Goal: Information Seeking & Learning: Learn about a topic

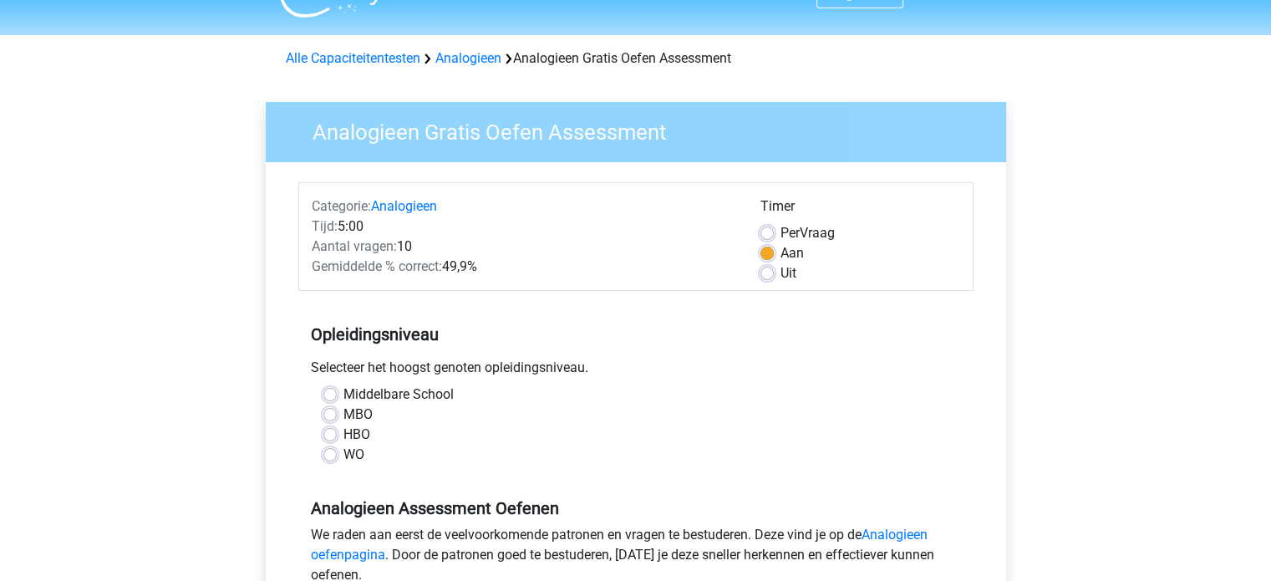
scroll to position [38, 0]
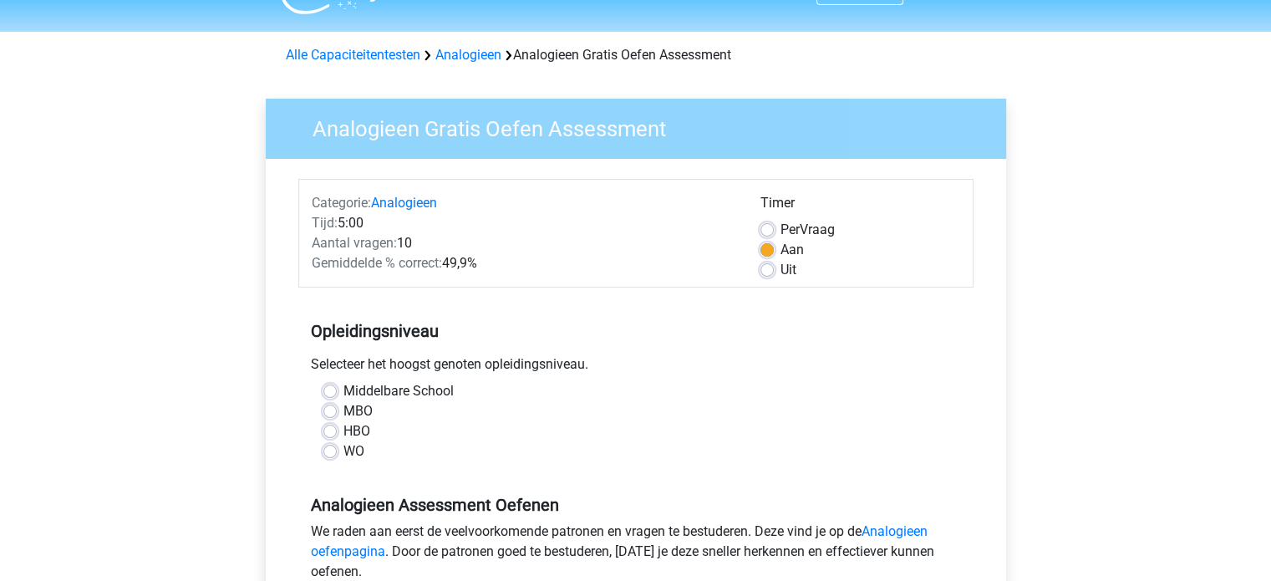
click at [344, 448] on label "WO" at bounding box center [354, 451] width 21 height 20
click at [331, 448] on input "WO" at bounding box center [329, 449] width 13 height 17
radio input "true"
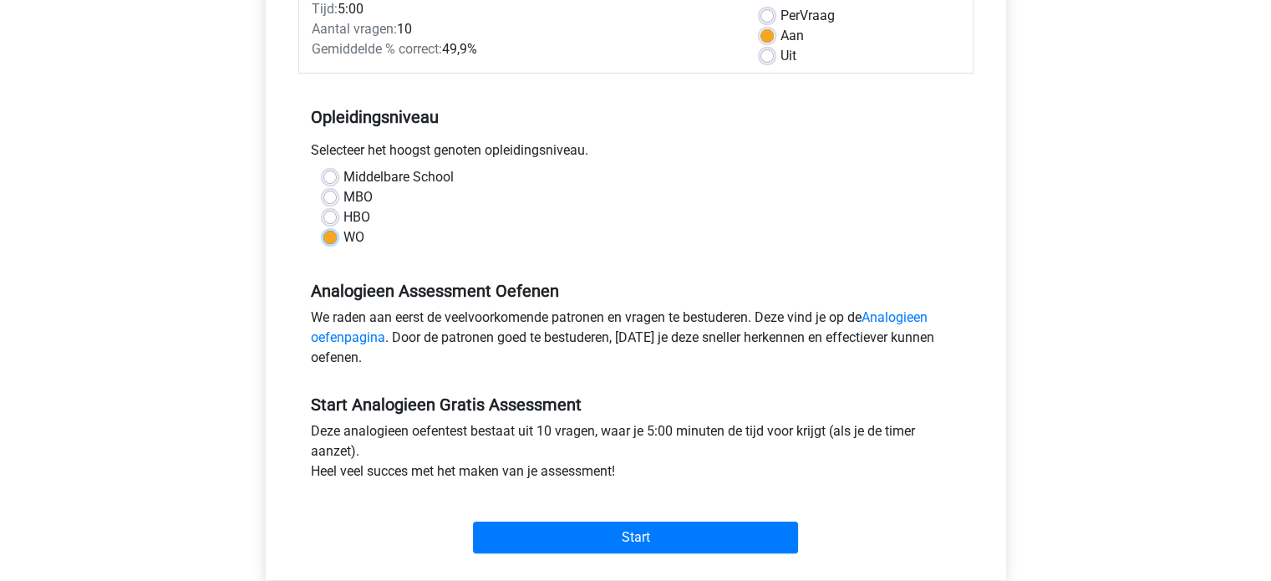
scroll to position [261, 0]
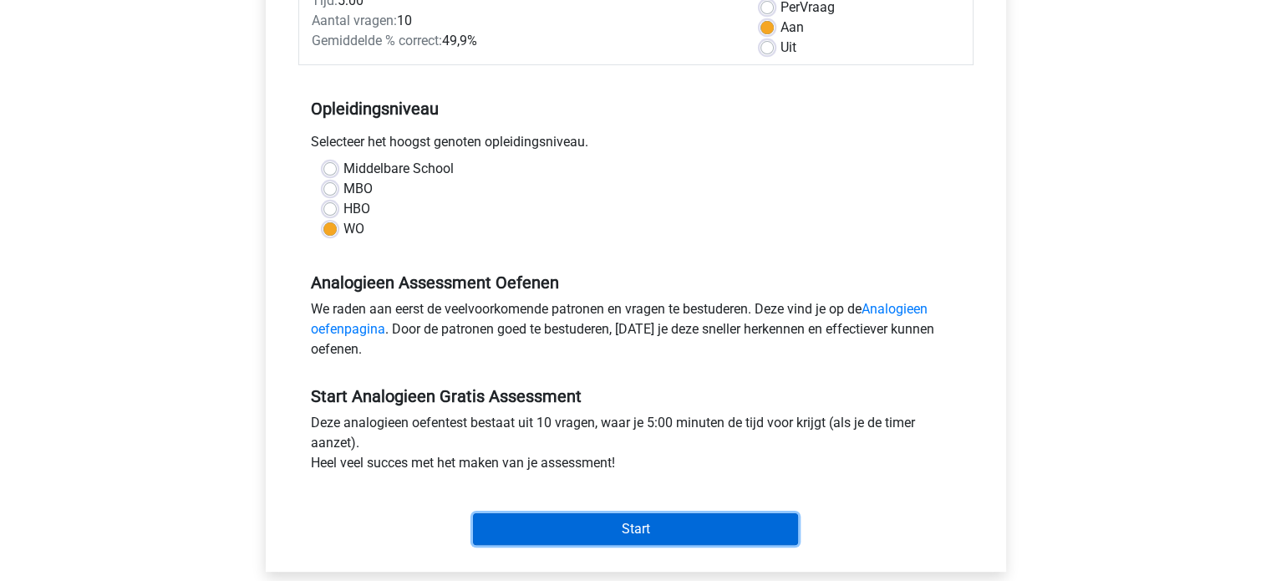
click at [731, 531] on input "Start" at bounding box center [635, 529] width 325 height 32
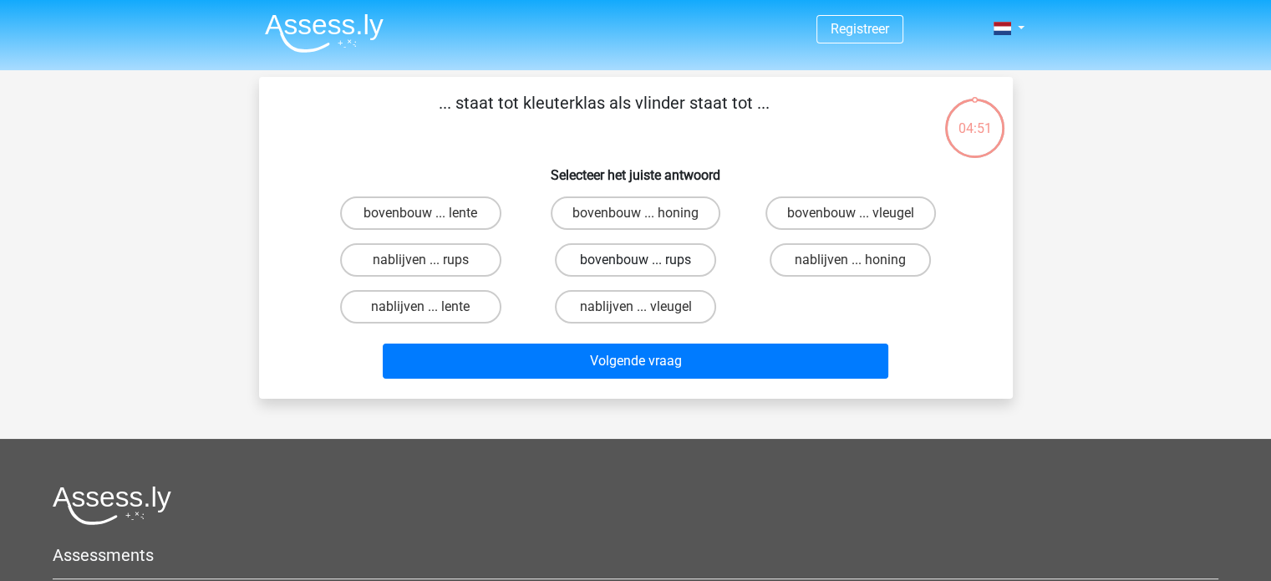
click at [656, 247] on label "bovenbouw ... rups" at bounding box center [635, 259] width 161 height 33
click at [646, 260] on input "bovenbouw ... rups" at bounding box center [640, 265] width 11 height 11
radio input "true"
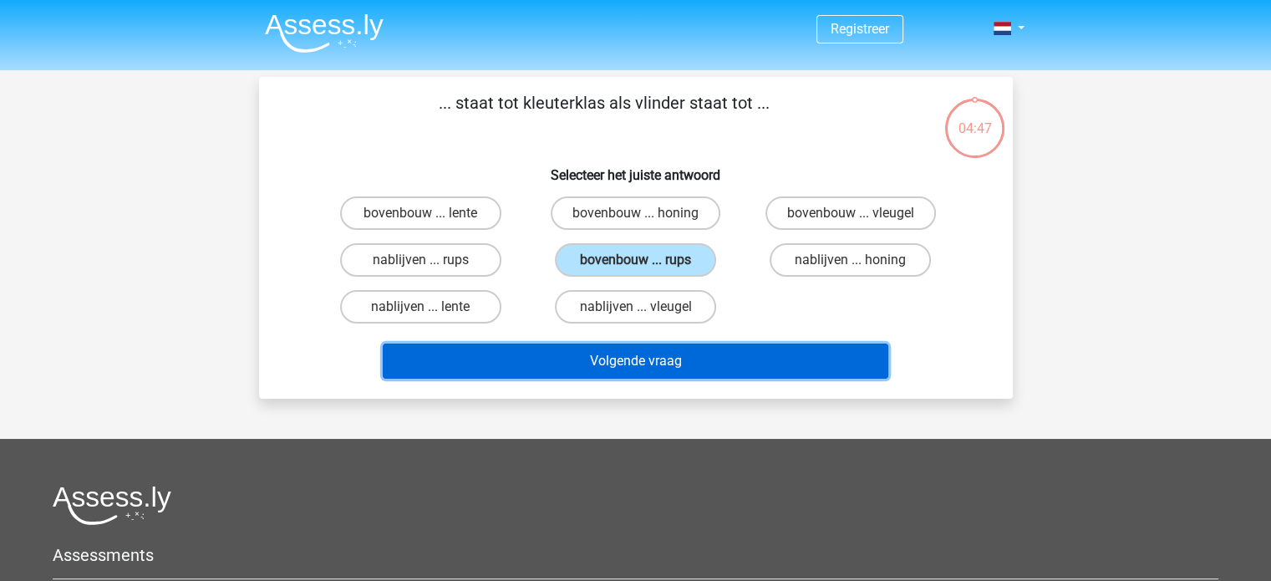
click at [657, 356] on button "Volgende vraag" at bounding box center [636, 361] width 506 height 35
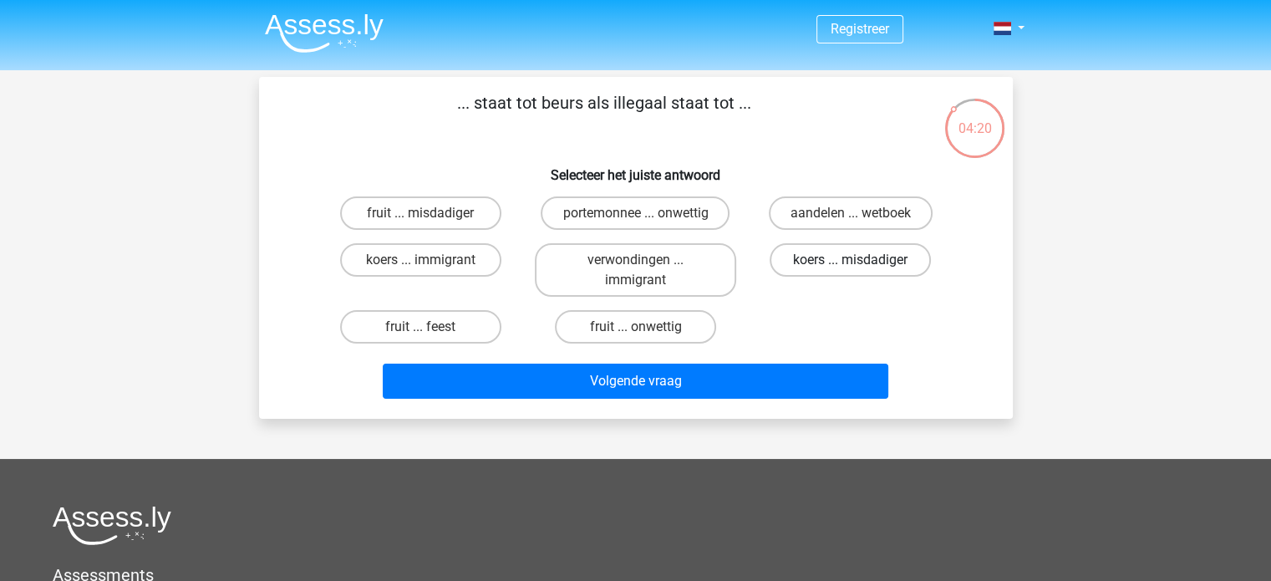
click at [826, 258] on label "koers ... misdadiger" at bounding box center [850, 259] width 161 height 33
click at [851, 260] on input "koers ... misdadiger" at bounding box center [856, 265] width 11 height 11
radio input "true"
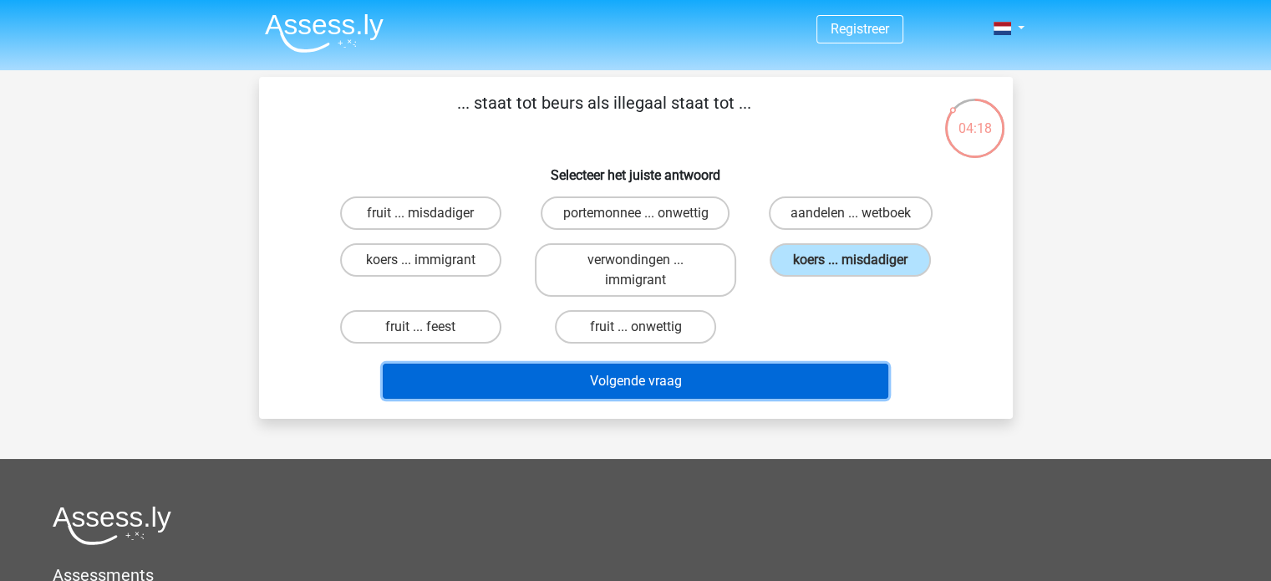
click at [809, 377] on button "Volgende vraag" at bounding box center [636, 381] width 506 height 35
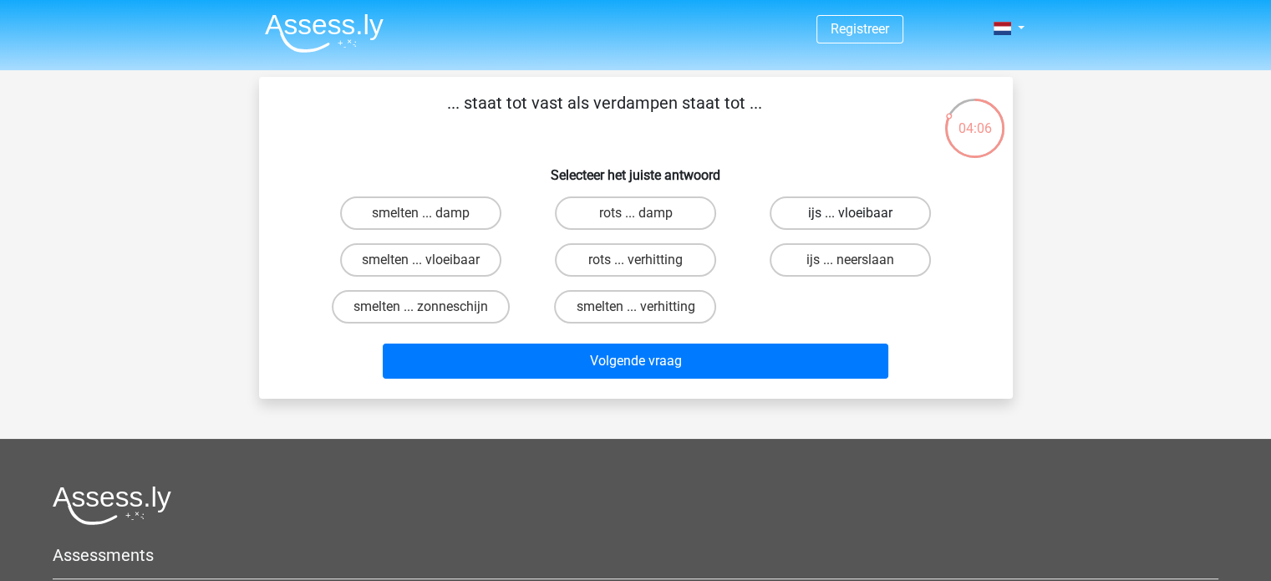
click at [886, 208] on label "ijs ... vloeibaar" at bounding box center [850, 212] width 161 height 33
click at [862, 213] on input "ijs ... vloeibaar" at bounding box center [856, 218] width 11 height 11
radio input "true"
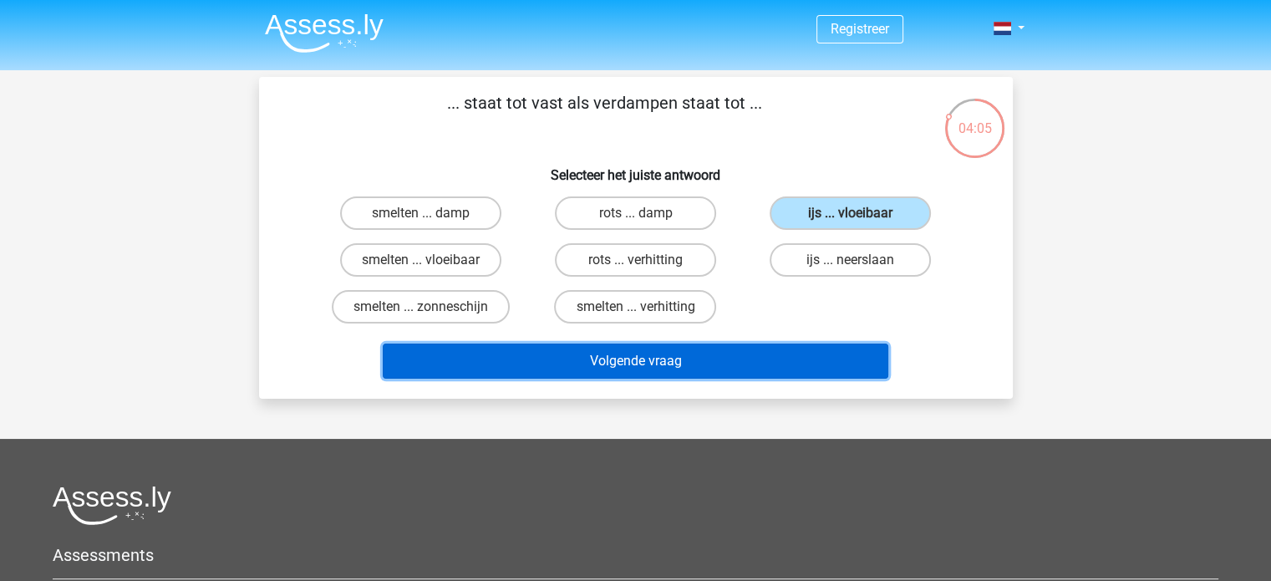
click at [805, 348] on button "Volgende vraag" at bounding box center [636, 361] width 506 height 35
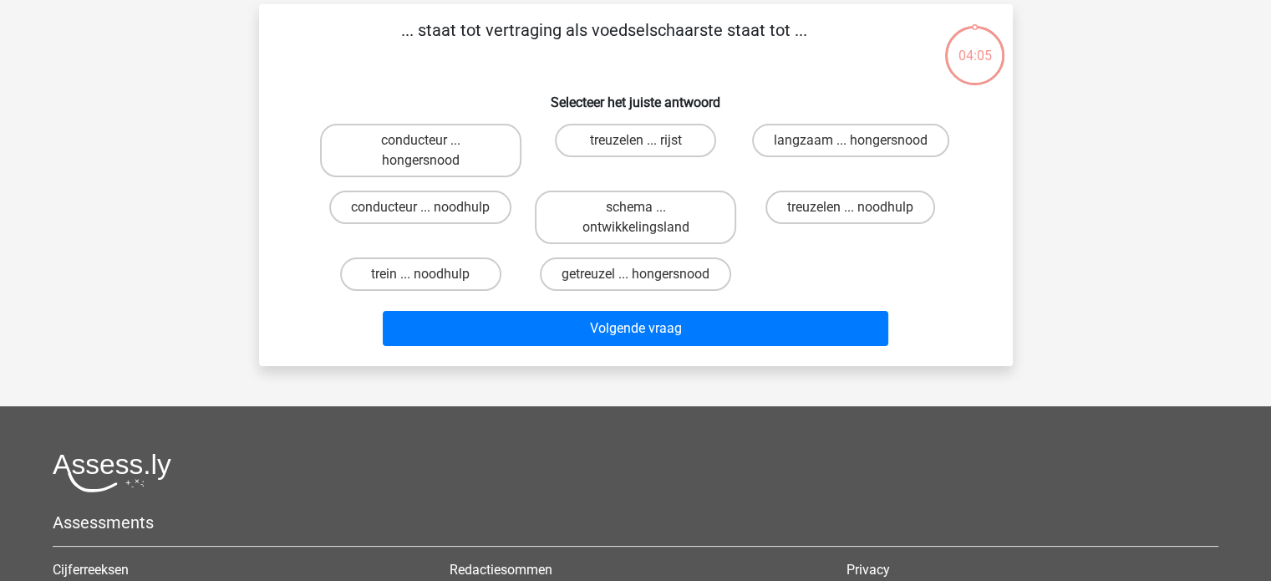
scroll to position [77, 0]
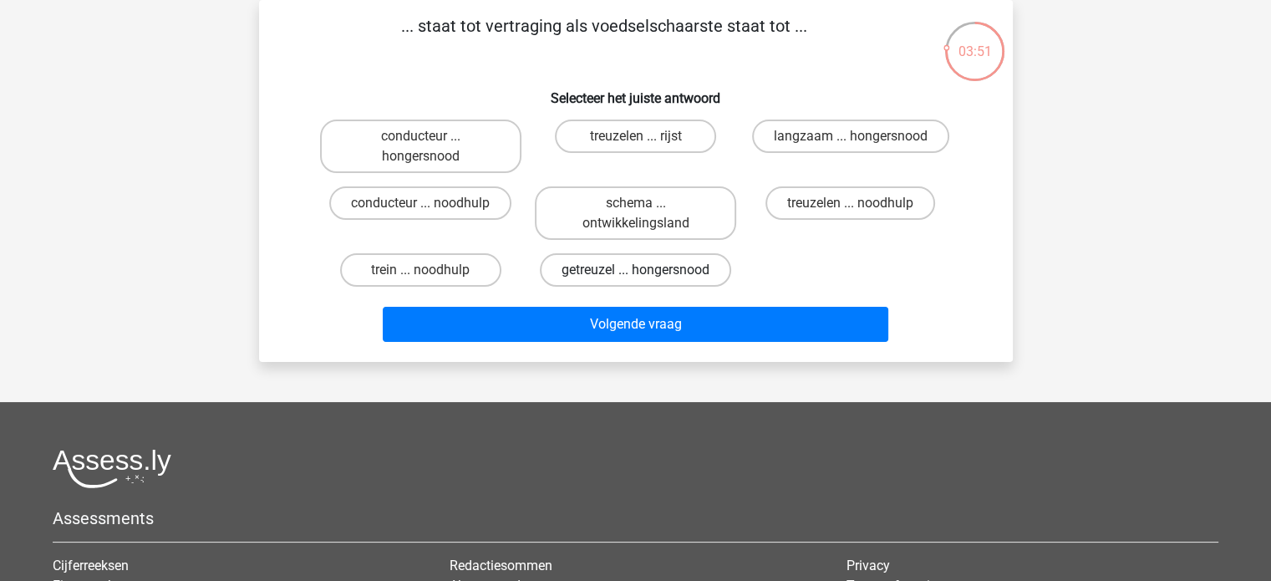
click at [703, 259] on label "getreuzel ... hongersnood" at bounding box center [635, 269] width 191 height 33
click at [646, 270] on input "getreuzel ... hongersnood" at bounding box center [640, 275] width 11 height 11
radio input "true"
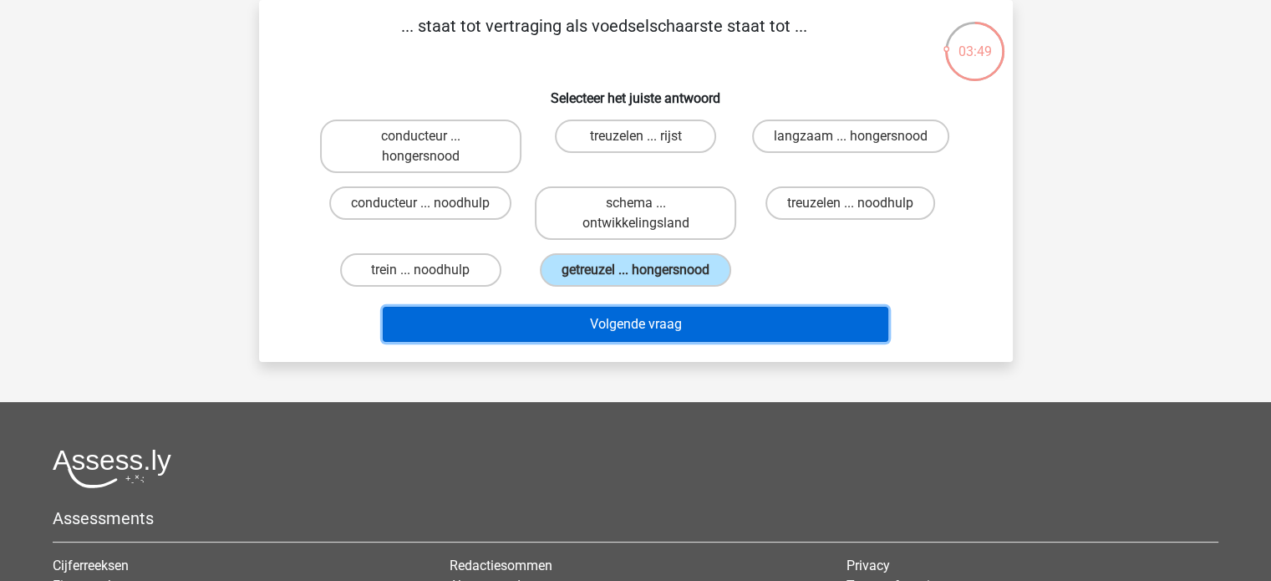
click at [714, 323] on button "Volgende vraag" at bounding box center [636, 324] width 506 height 35
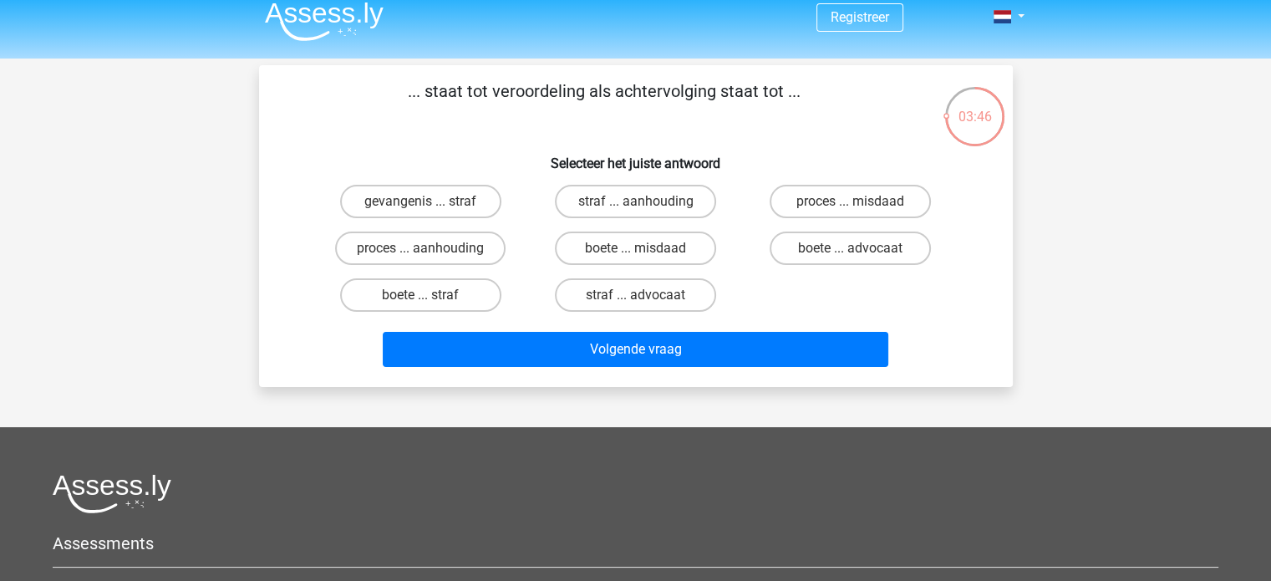
scroll to position [10, 0]
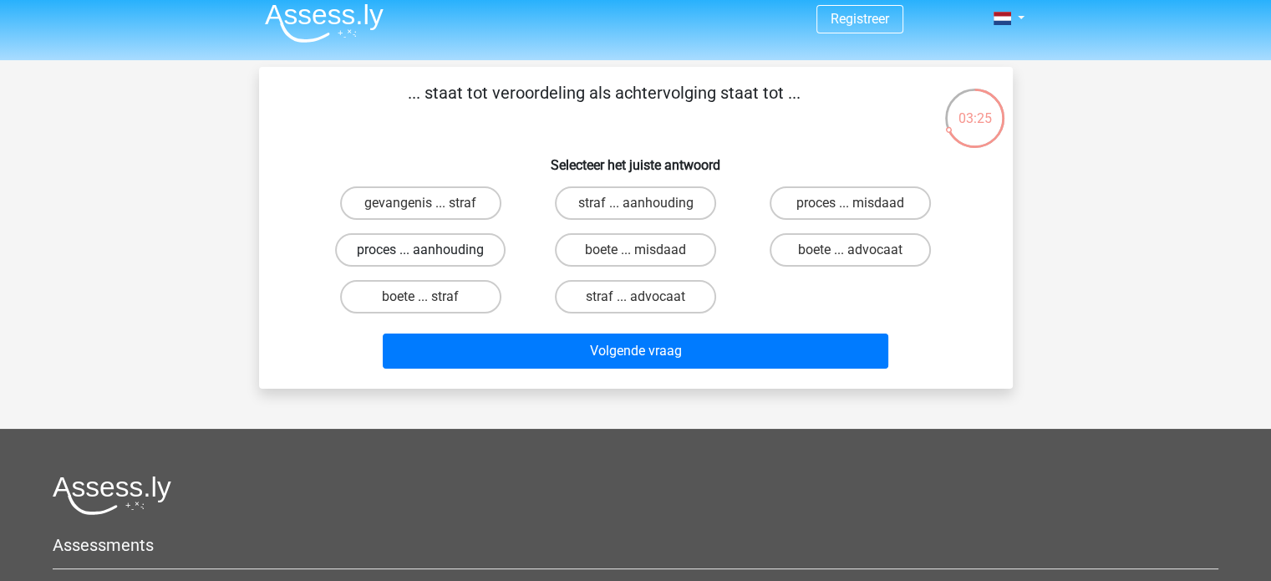
click at [470, 250] on label "proces ... aanhouding" at bounding box center [420, 249] width 171 height 33
click at [431, 250] on input "proces ... aanhouding" at bounding box center [425, 255] width 11 height 11
radio input "true"
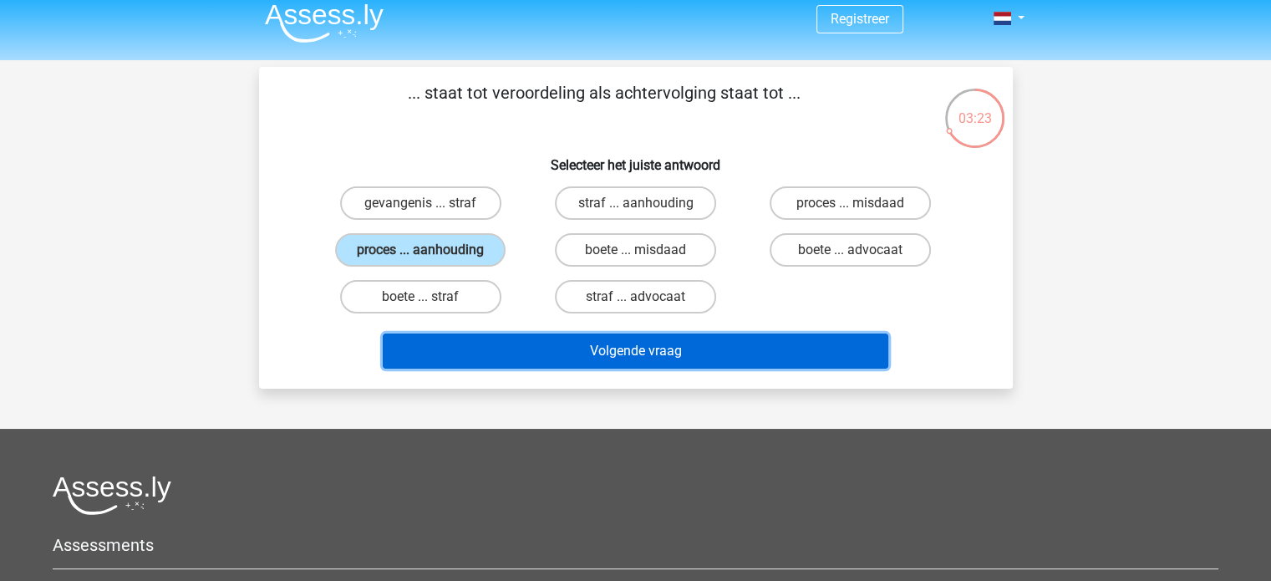
click at [710, 356] on button "Volgende vraag" at bounding box center [636, 351] width 506 height 35
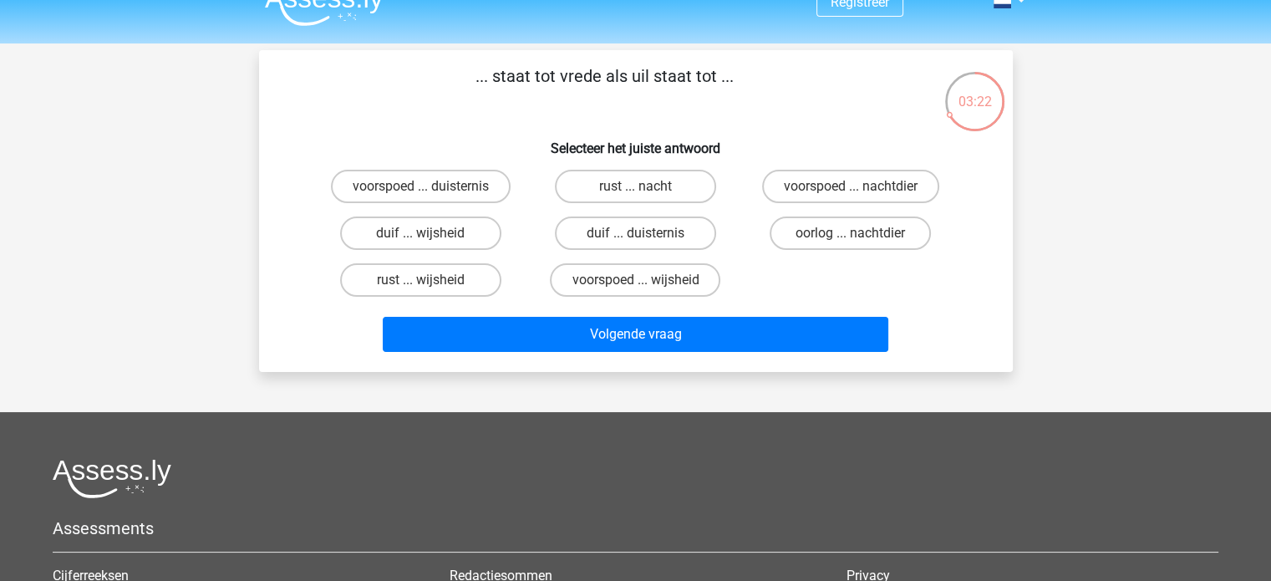
scroll to position [0, 0]
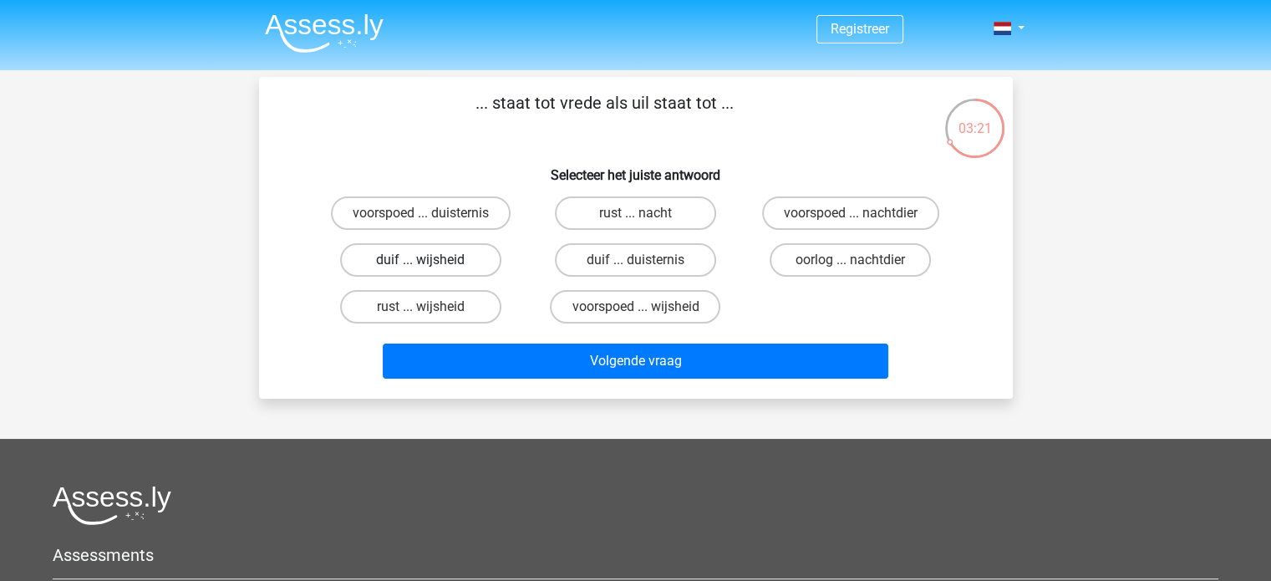
click at [473, 257] on label "duif ... wijsheid" at bounding box center [420, 259] width 161 height 33
click at [431, 260] on input "duif ... wijsheid" at bounding box center [425, 265] width 11 height 11
radio input "true"
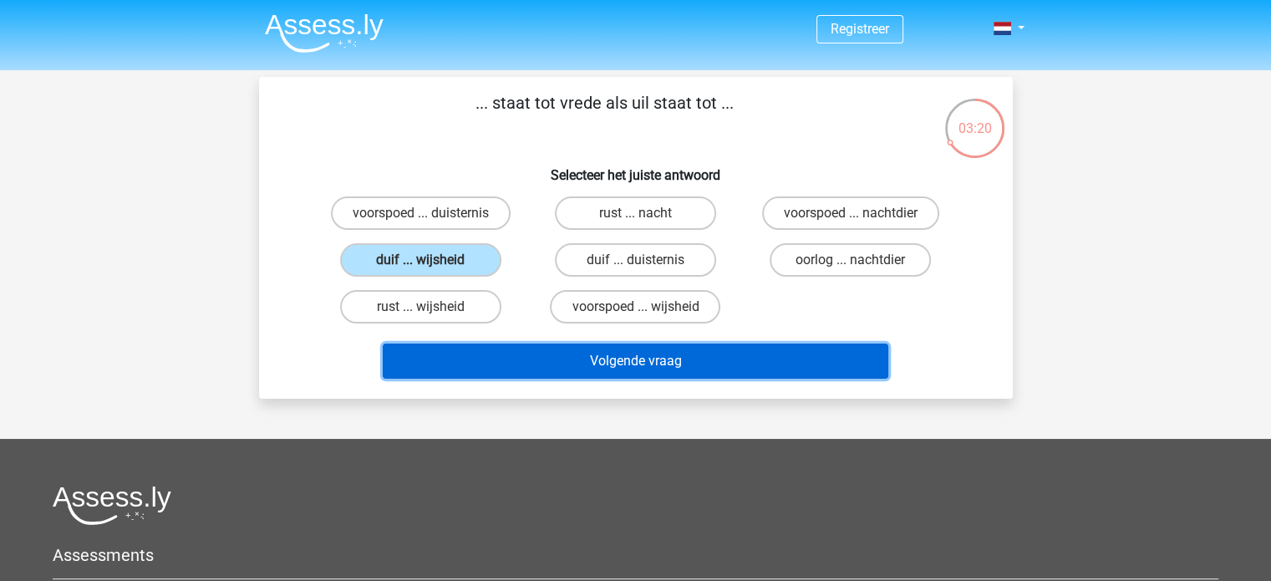
click at [651, 359] on button "Volgende vraag" at bounding box center [636, 361] width 506 height 35
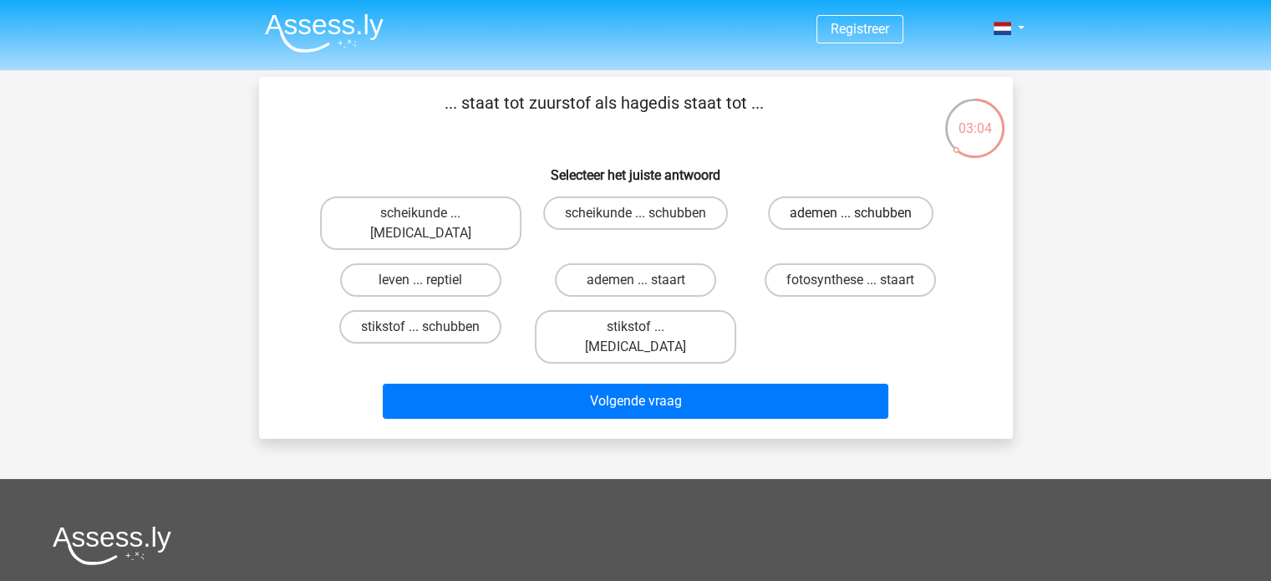
click at [836, 213] on label "ademen ... schubben" at bounding box center [851, 212] width 166 height 33
click at [851, 213] on input "ademen ... schubben" at bounding box center [856, 218] width 11 height 11
radio input "true"
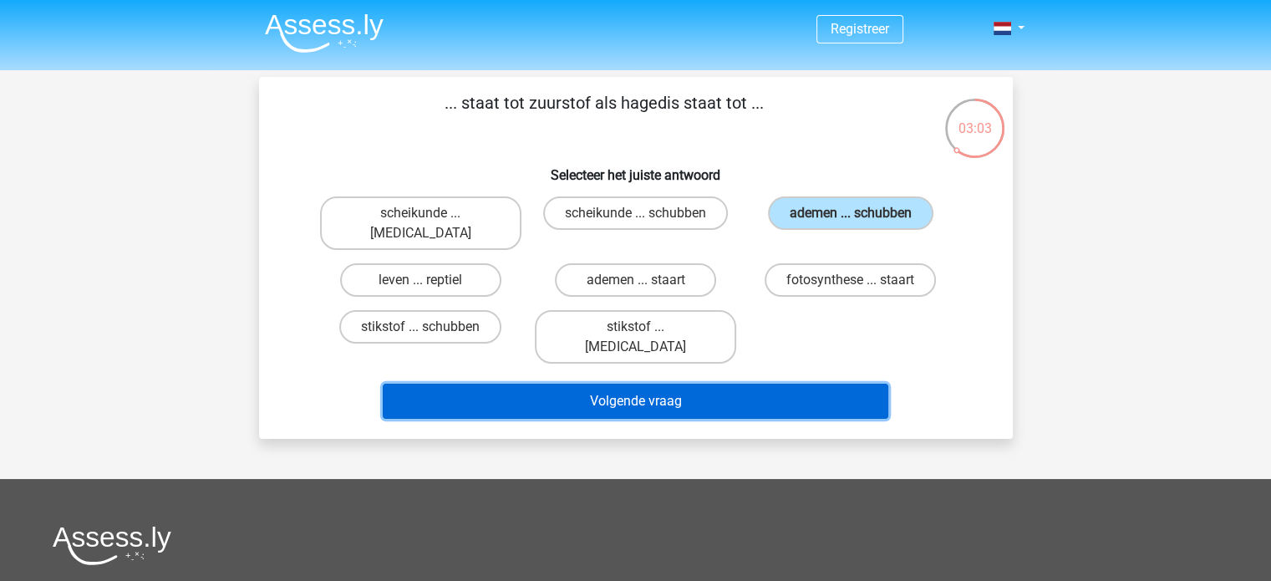
click at [765, 384] on button "Volgende vraag" at bounding box center [636, 401] width 506 height 35
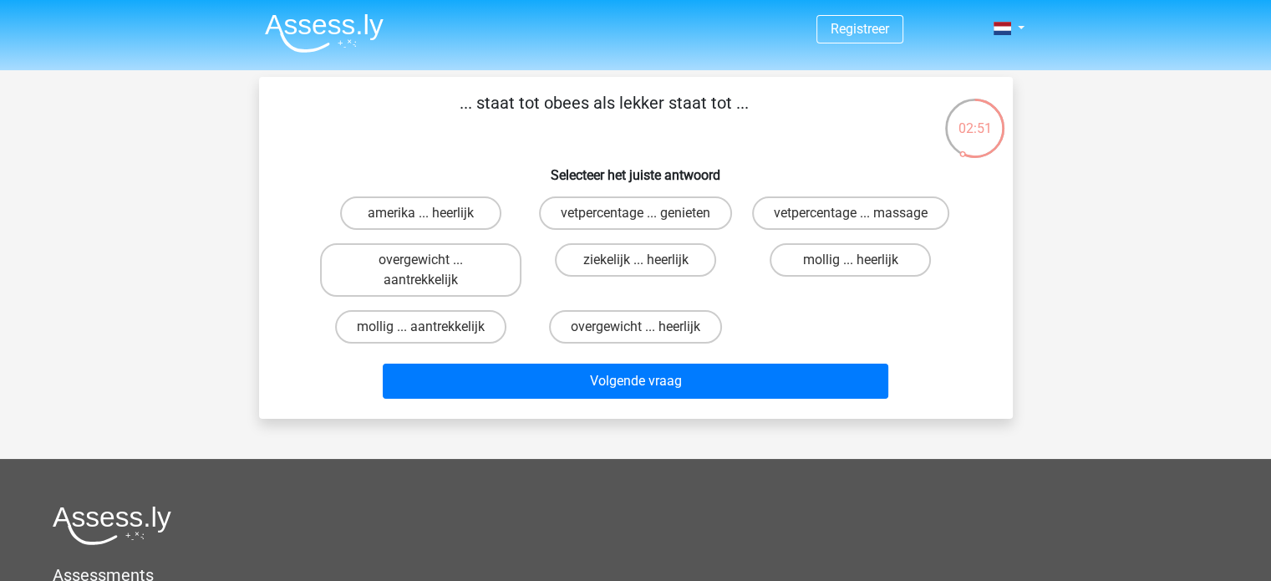
click at [852, 260] on input "mollig ... heerlijk" at bounding box center [856, 265] width 11 height 11
radio input "true"
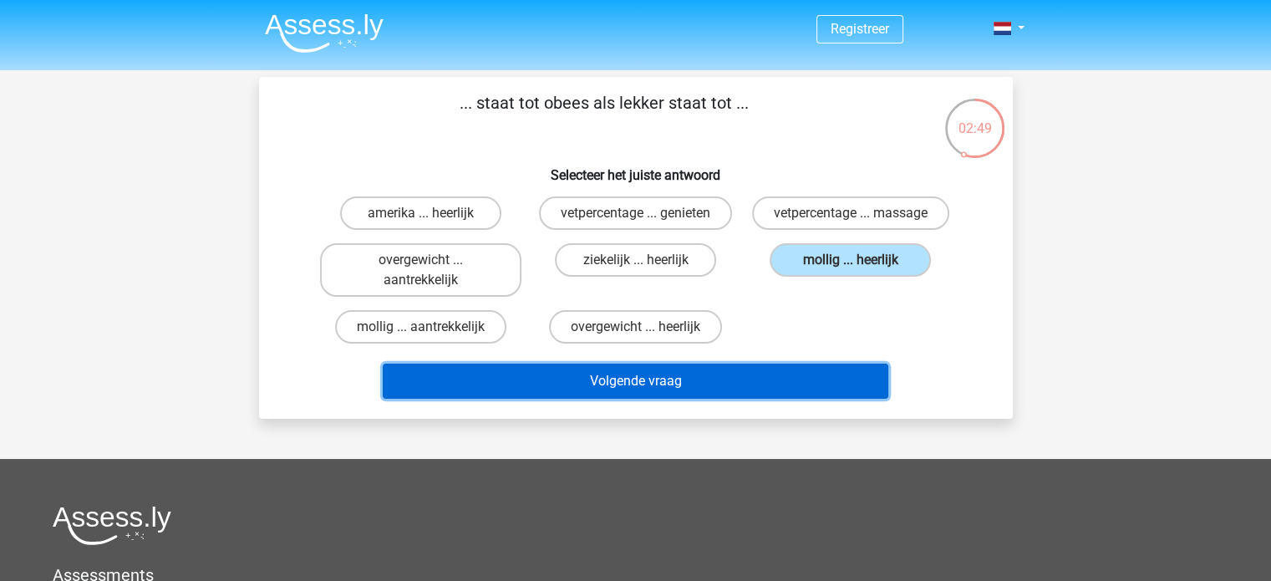
click at [783, 377] on button "Volgende vraag" at bounding box center [636, 381] width 506 height 35
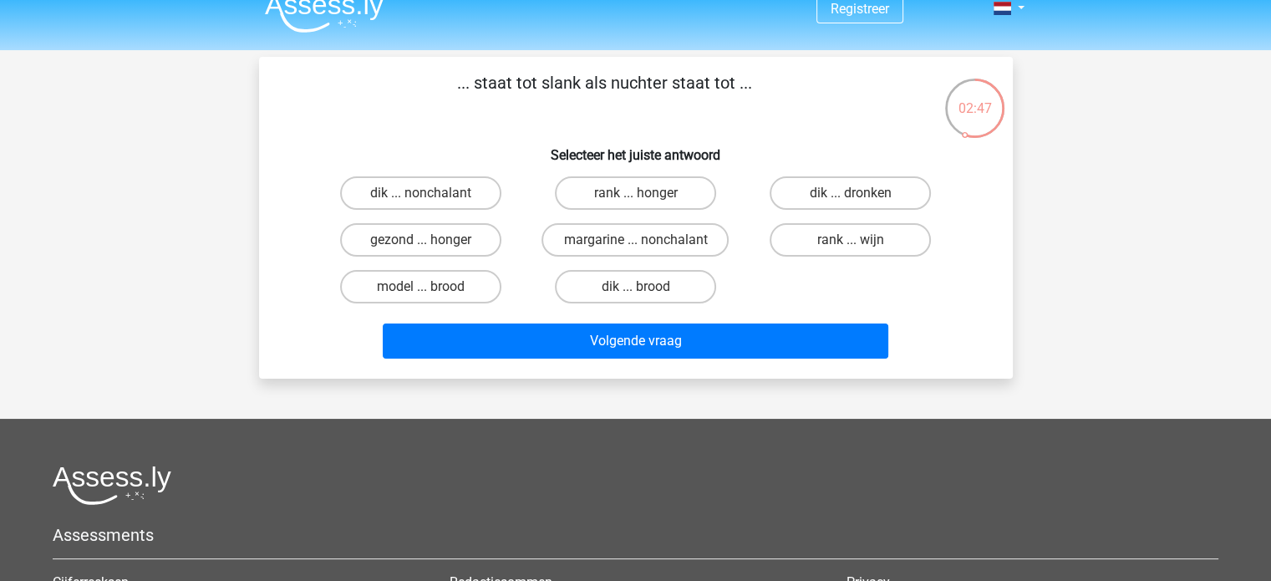
scroll to position [6, 0]
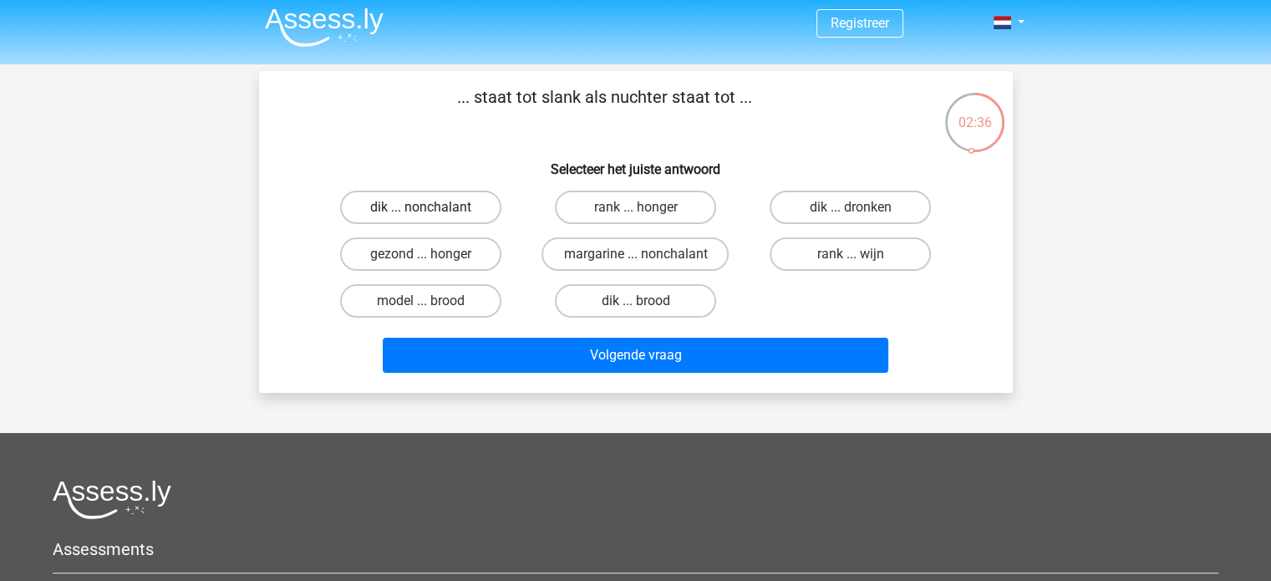
click at [447, 206] on label "dik ... nonchalant" at bounding box center [420, 207] width 161 height 33
click at [431, 207] on input "dik ... nonchalant" at bounding box center [425, 212] width 11 height 11
radio input "true"
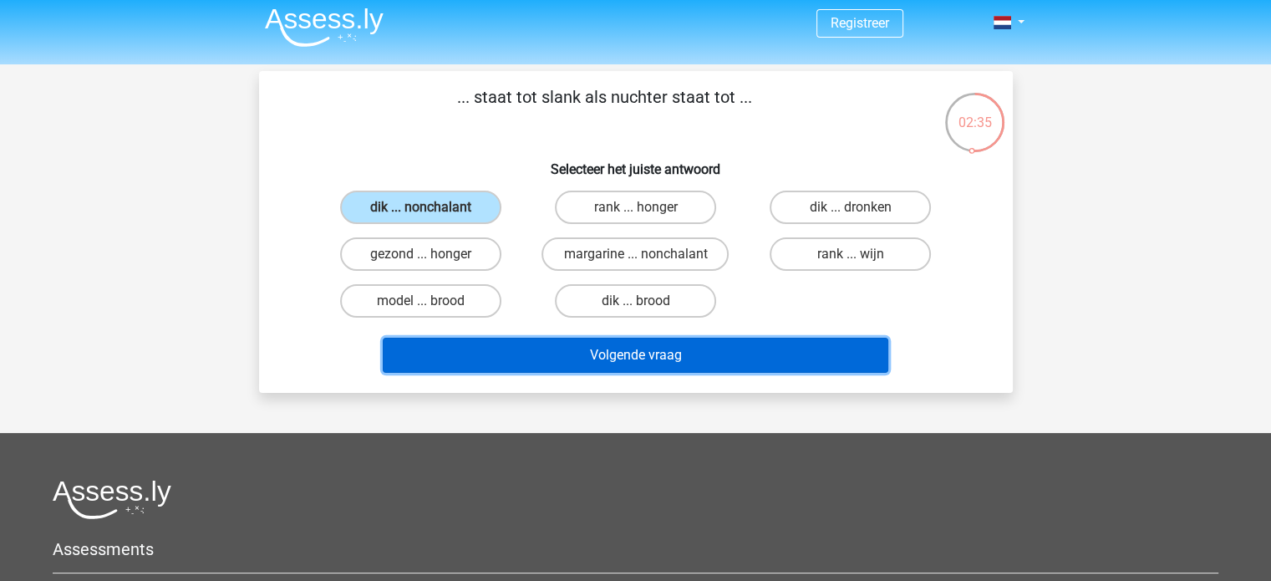
click at [645, 338] on button "Volgende vraag" at bounding box center [636, 355] width 506 height 35
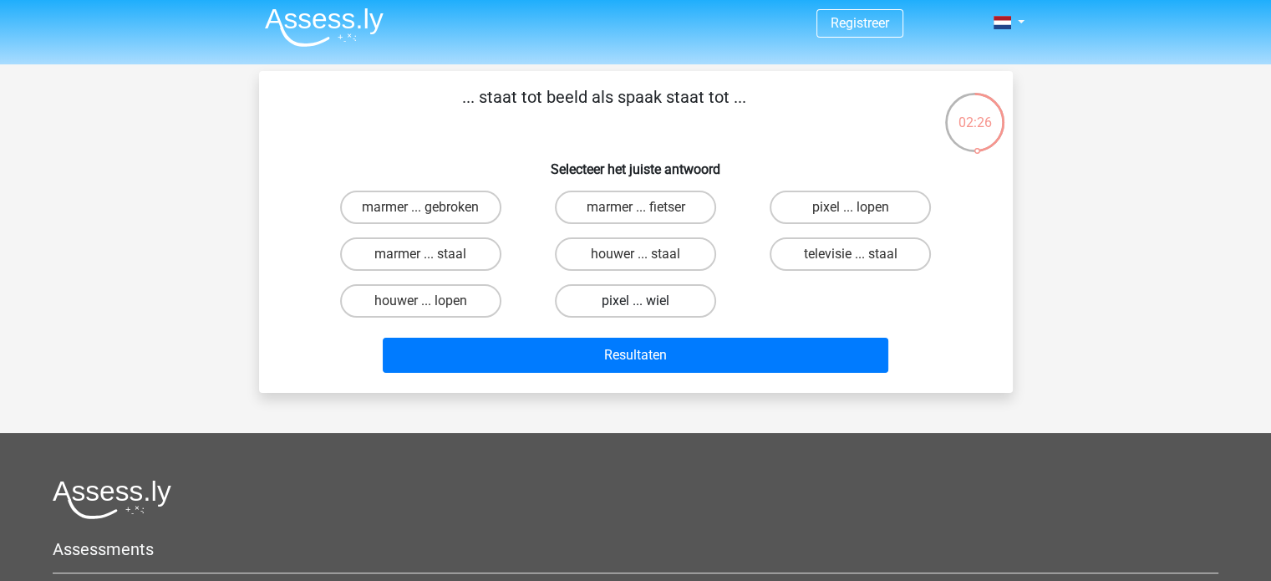
click at [685, 297] on label "pixel ... wiel" at bounding box center [635, 300] width 161 height 33
click at [646, 301] on input "pixel ... wiel" at bounding box center [640, 306] width 11 height 11
radio input "true"
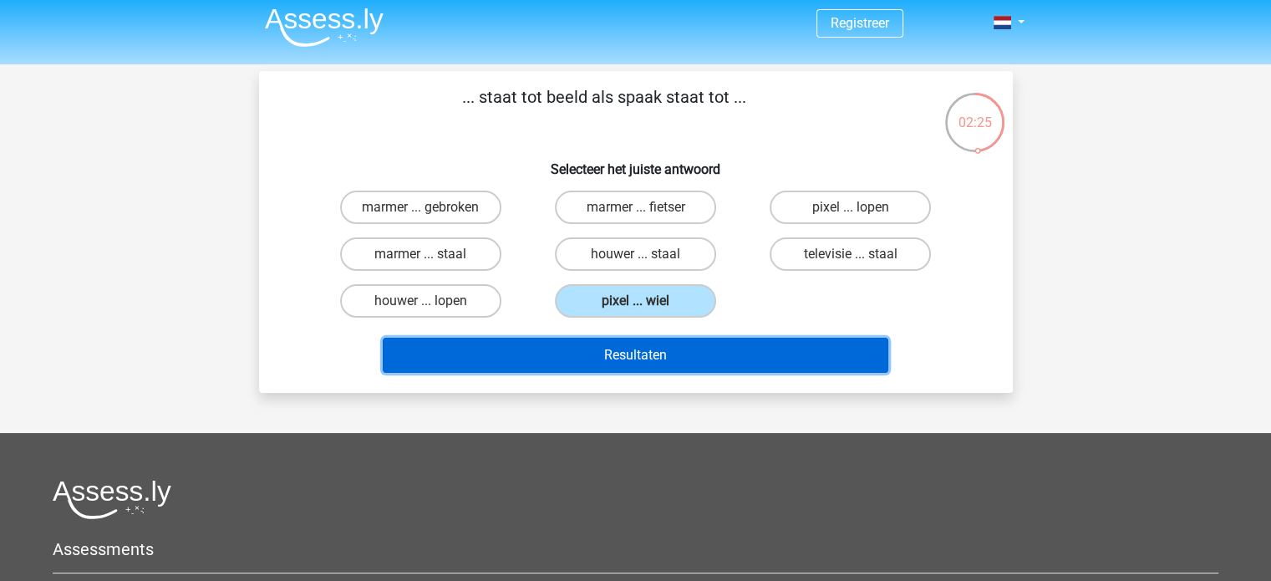
click at [681, 345] on button "Resultaten" at bounding box center [636, 355] width 506 height 35
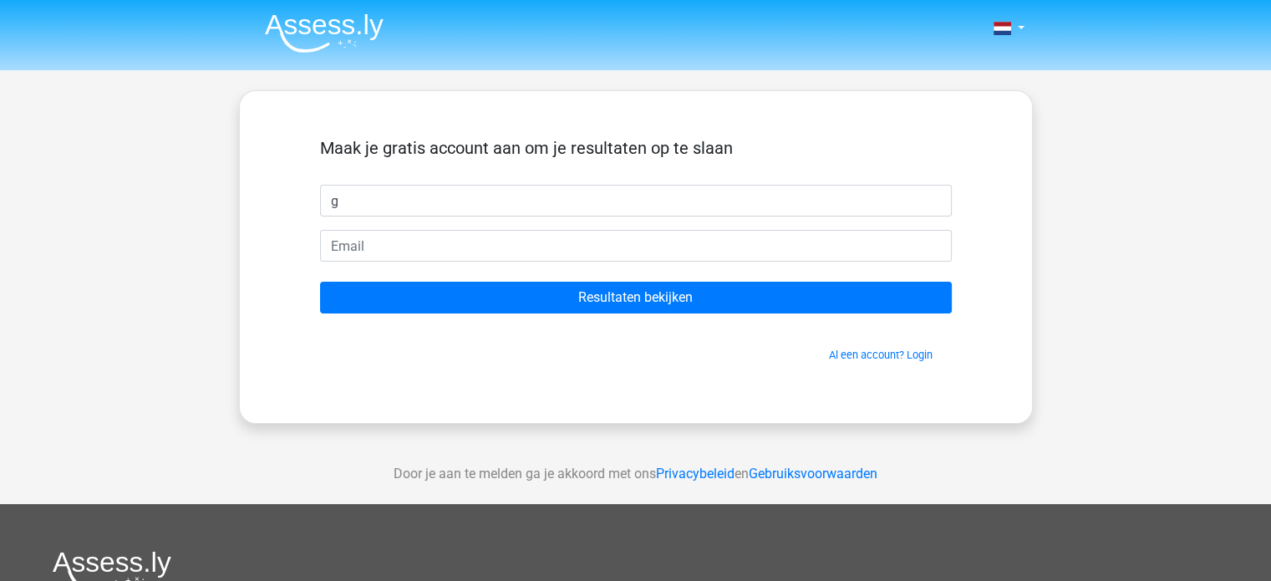
type input "g"
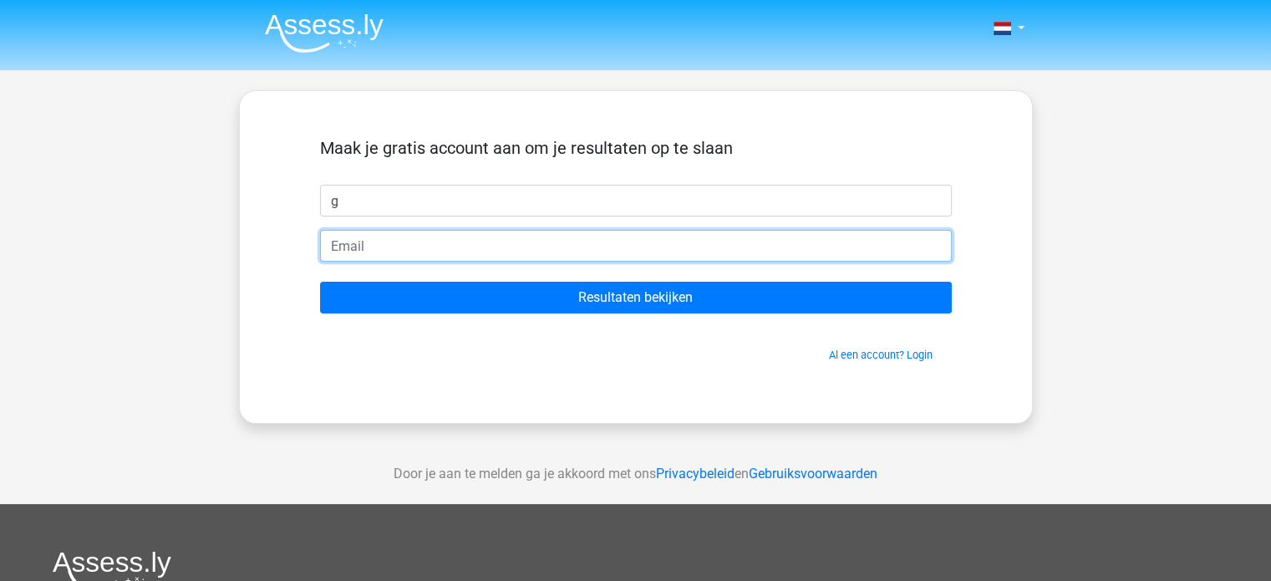
click at [454, 246] on input "email" at bounding box center [636, 246] width 632 height 32
type input "[EMAIL_ADDRESS][DOMAIN_NAME]"
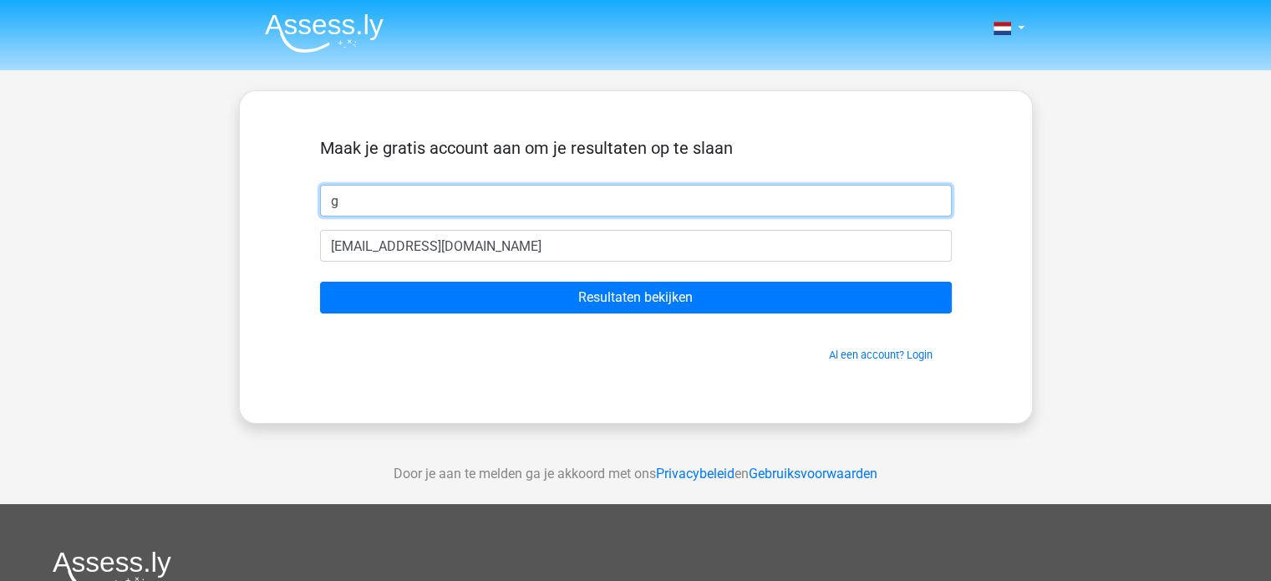
click at [411, 203] on input "g" at bounding box center [636, 201] width 632 height 32
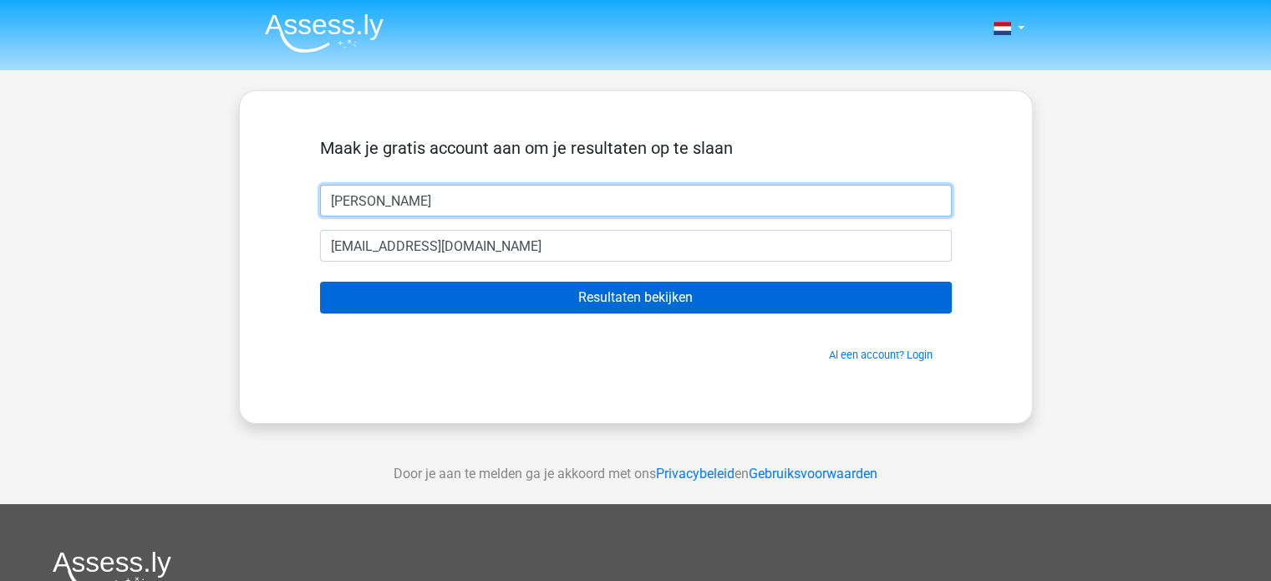
type input "[PERSON_NAME]"
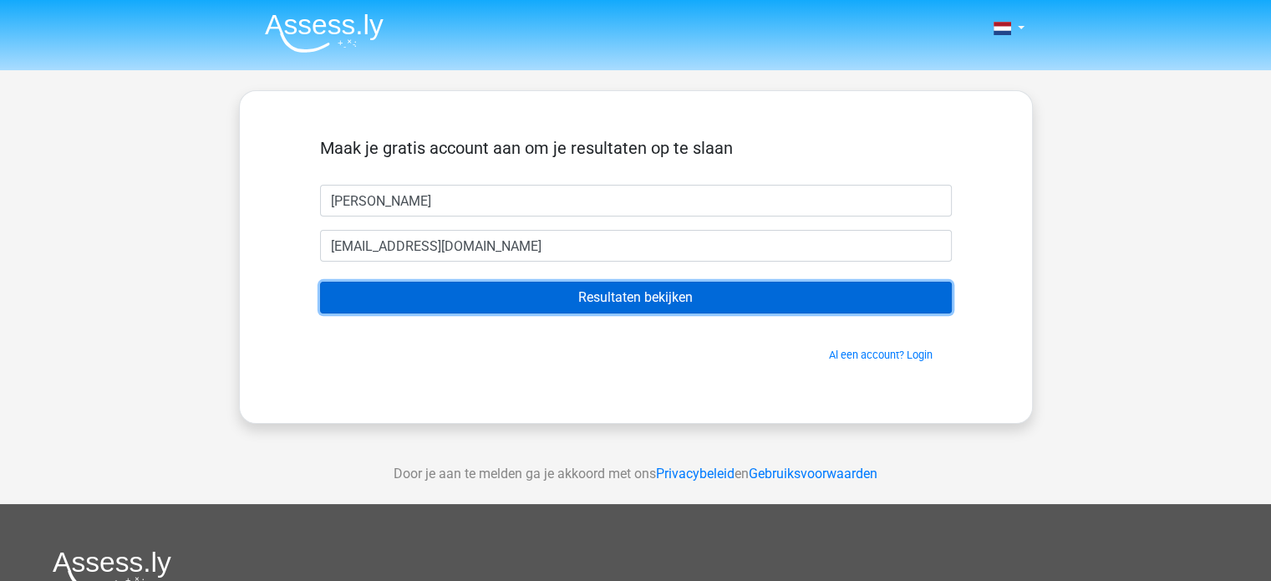
click at [457, 304] on input "Resultaten bekijken" at bounding box center [636, 298] width 632 height 32
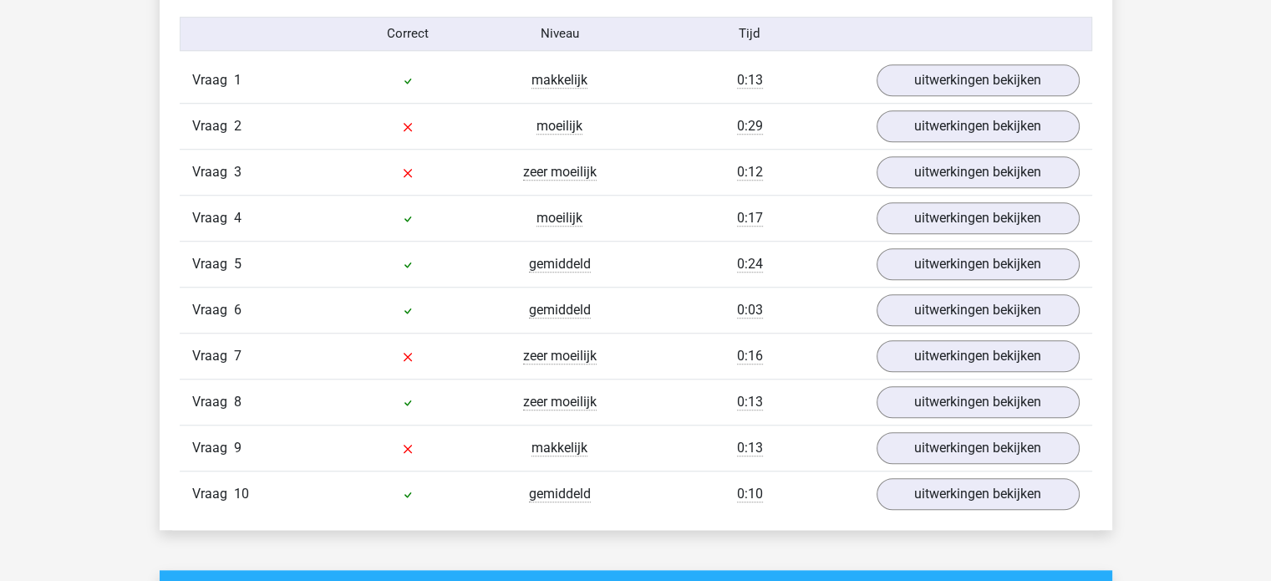
scroll to position [1381, 0]
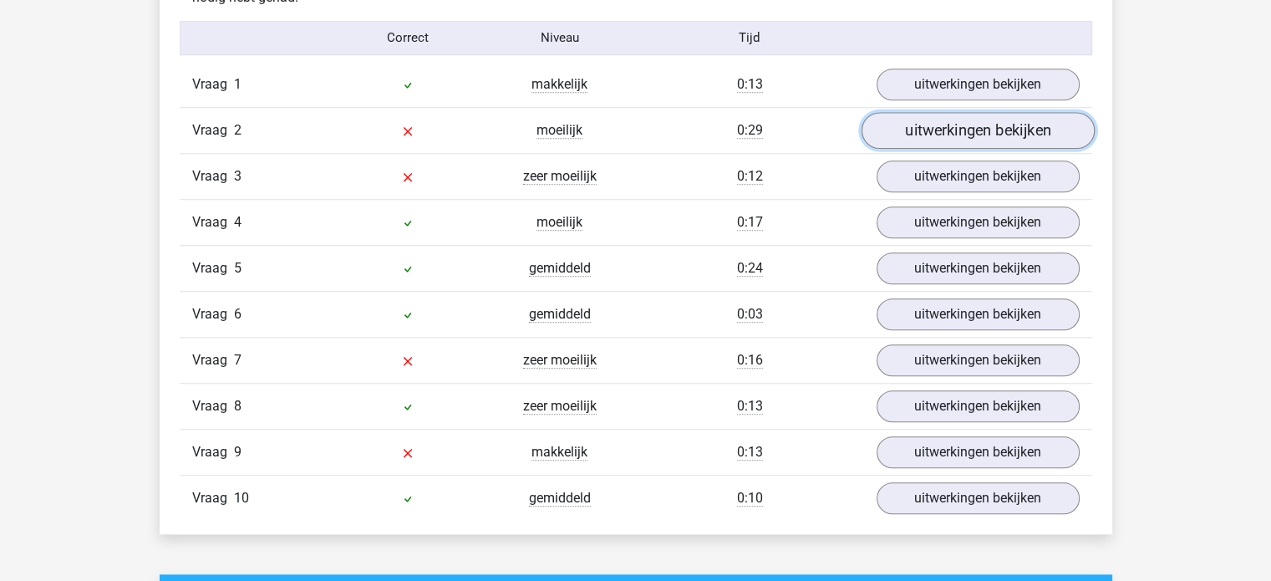
click at [969, 137] on link "uitwerkingen bekijken" at bounding box center [977, 130] width 233 height 37
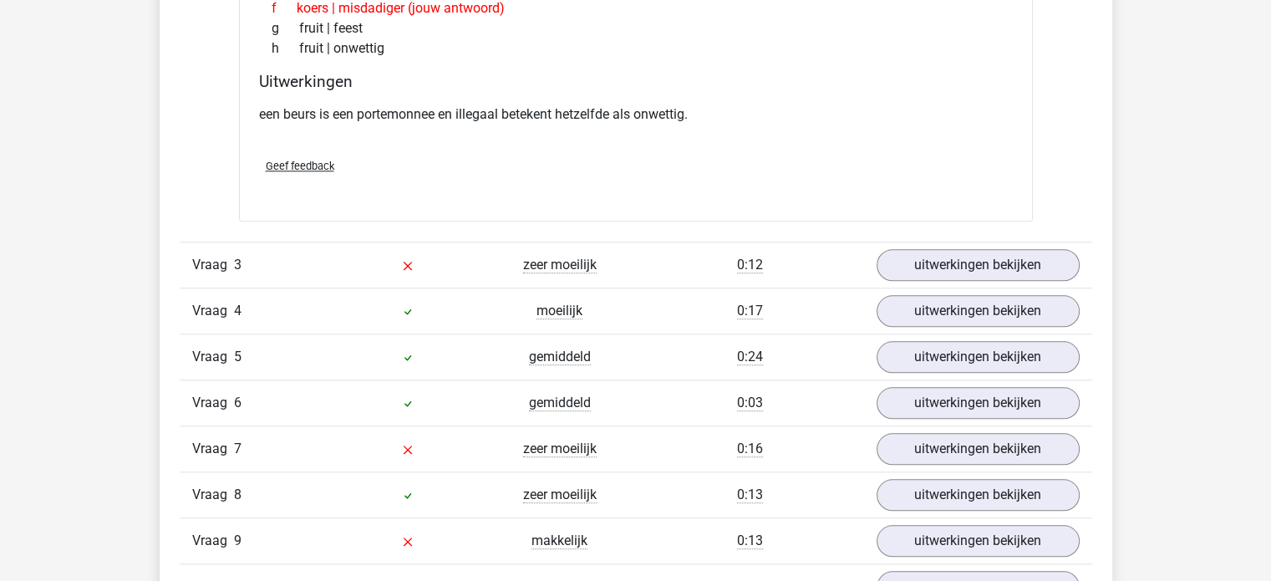
scroll to position [1735, 0]
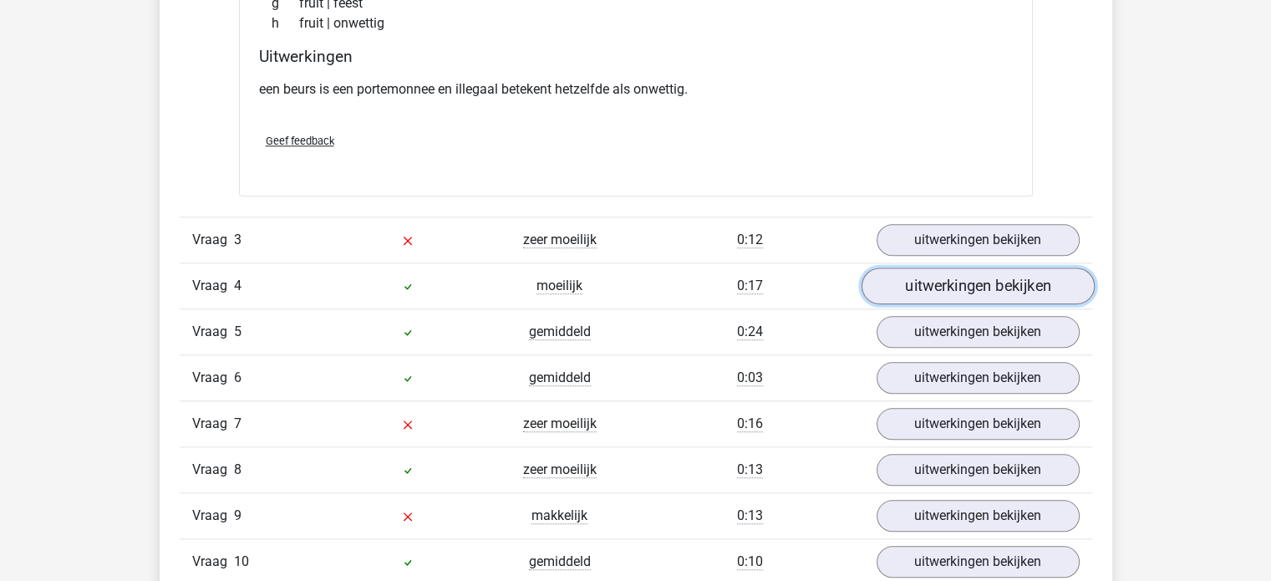
click at [1011, 279] on link "uitwerkingen bekijken" at bounding box center [977, 285] width 233 height 37
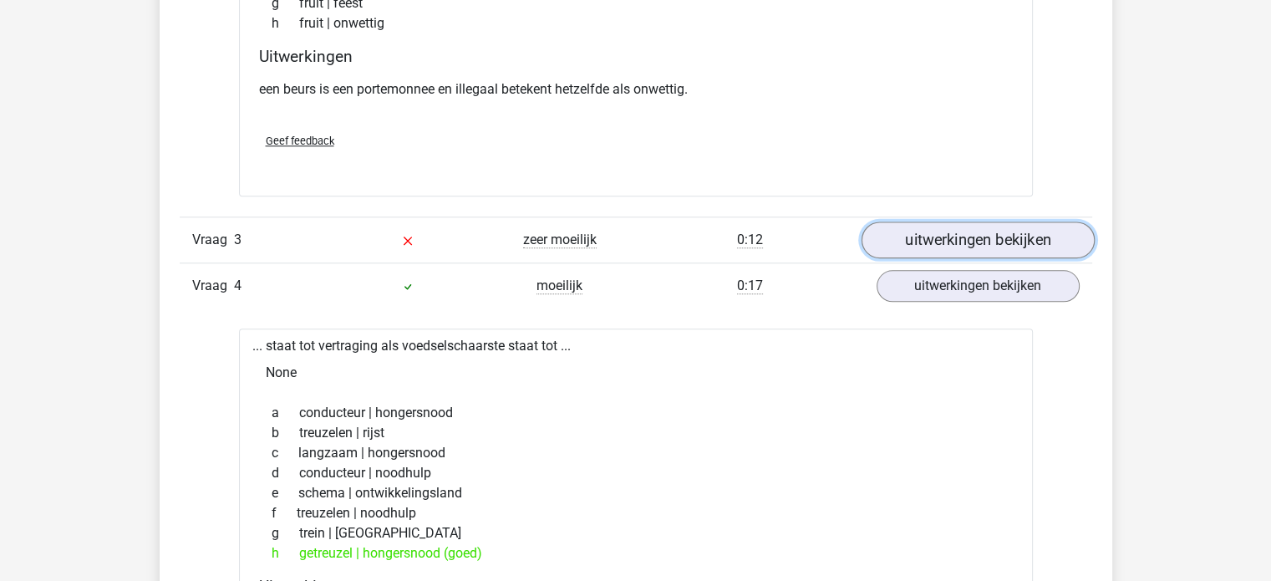
click at [979, 233] on link "uitwerkingen bekijken" at bounding box center [977, 240] width 233 height 37
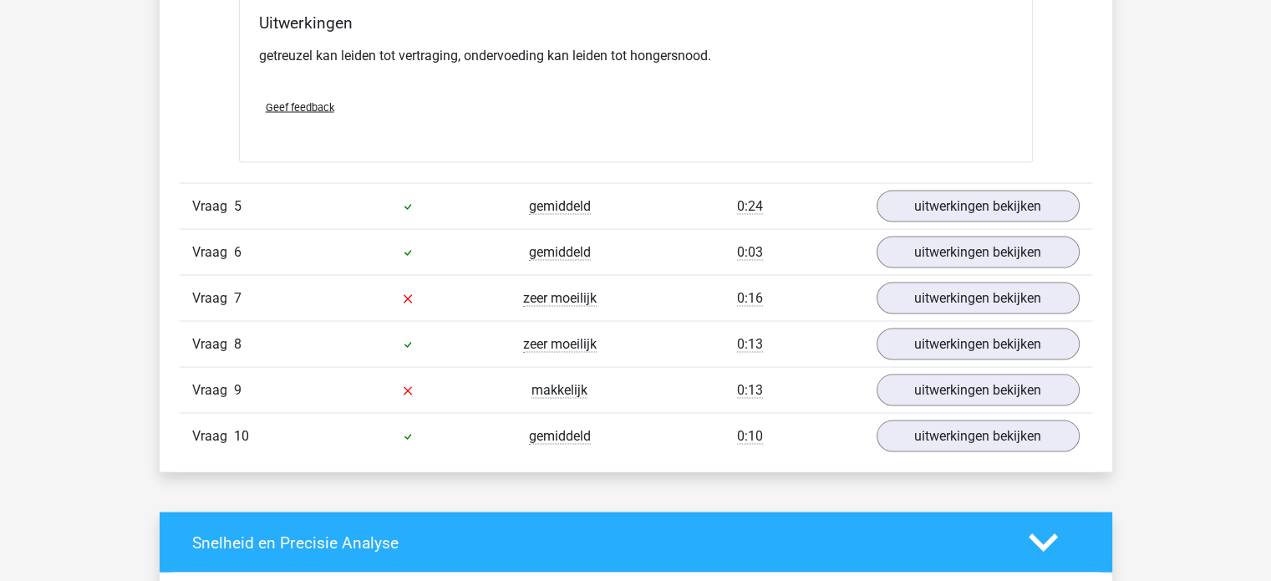
scroll to position [3224, 0]
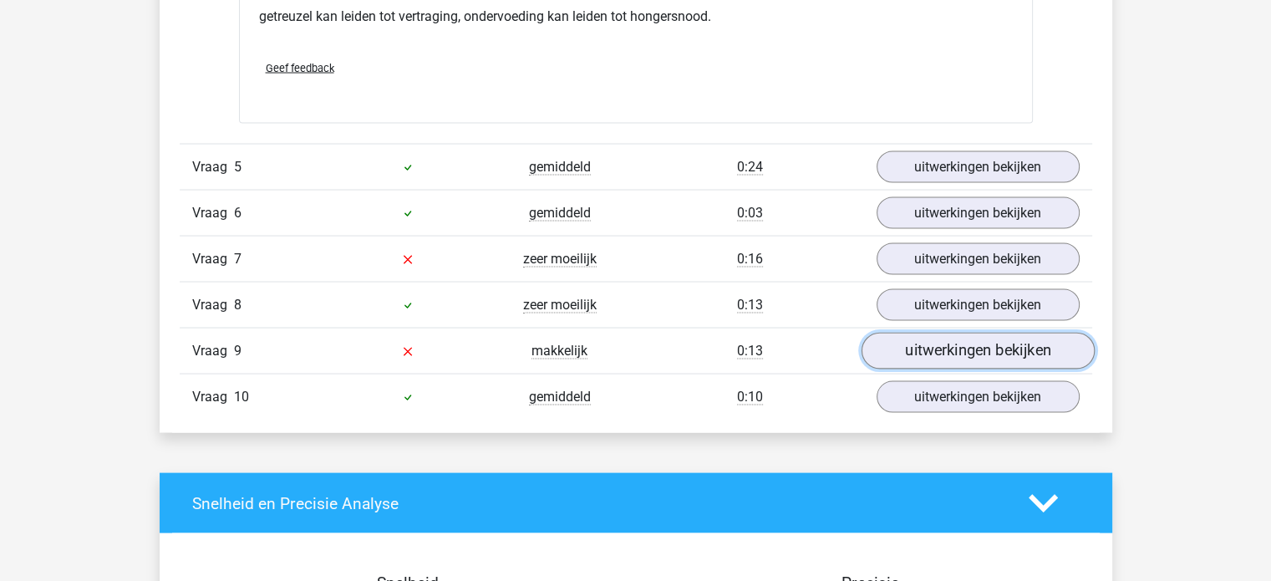
click at [941, 345] on link "uitwerkingen bekijken" at bounding box center [977, 352] width 233 height 37
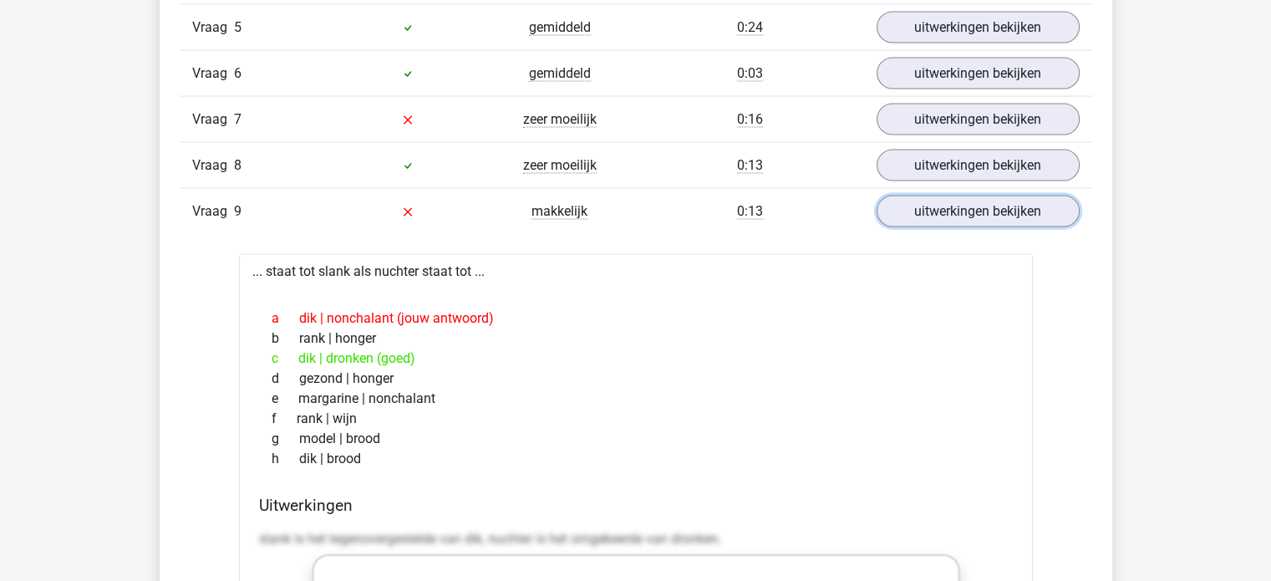
scroll to position [3371, 0]
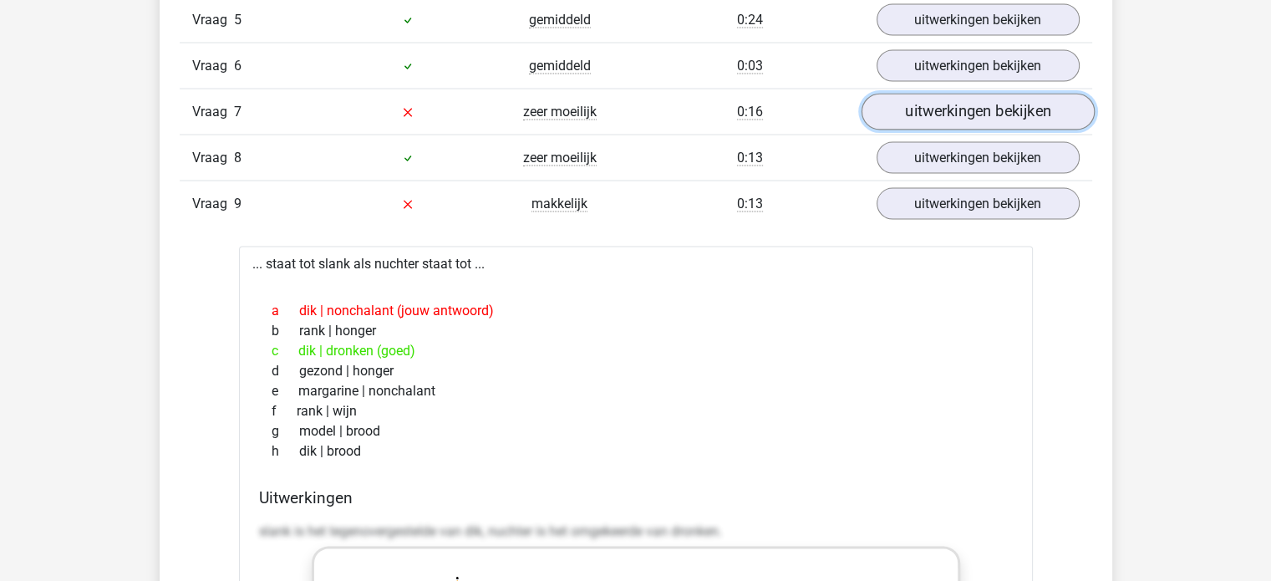
click at [968, 115] on link "uitwerkingen bekijken" at bounding box center [977, 112] width 233 height 37
